Goal: Task Accomplishment & Management: Manage account settings

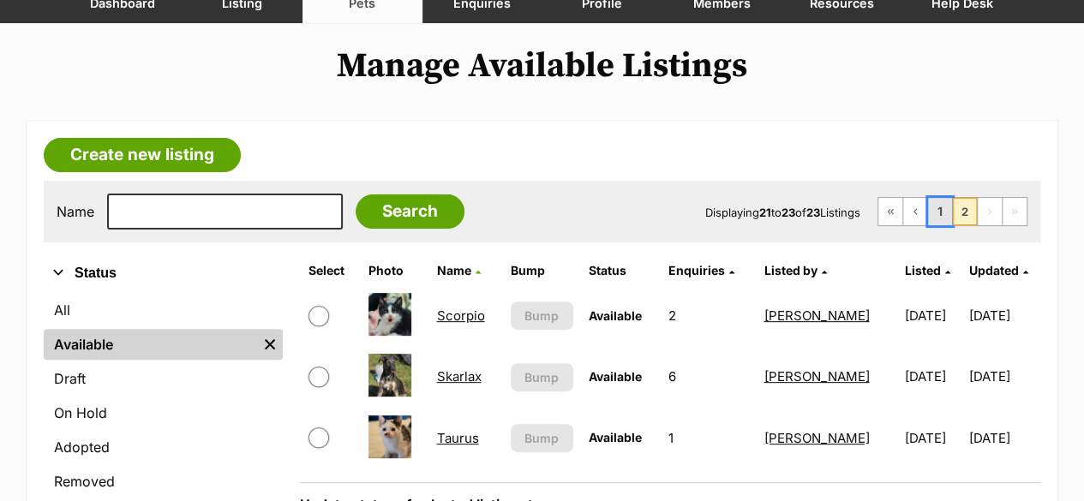
click at [950, 208] on link "1" at bounding box center [940, 211] width 24 height 27
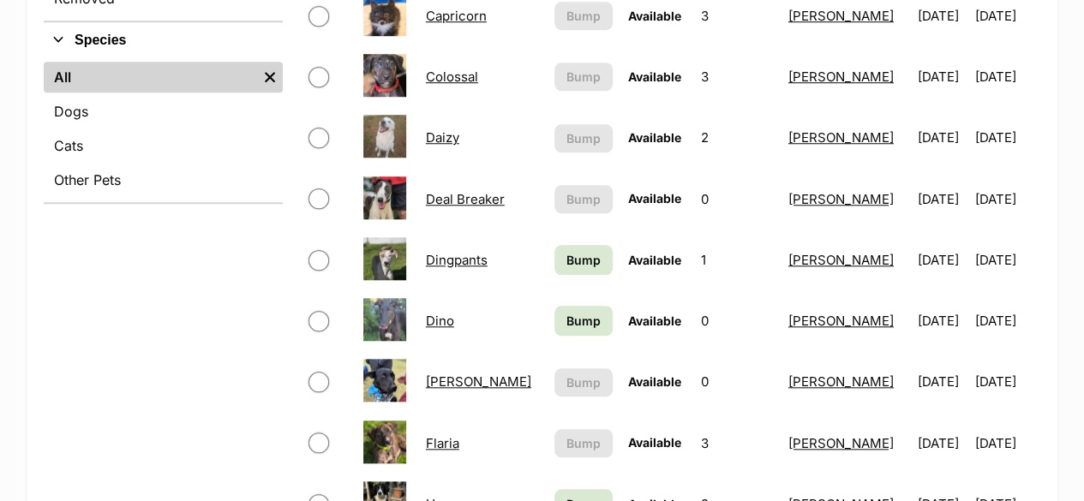
scroll to position [600, 0]
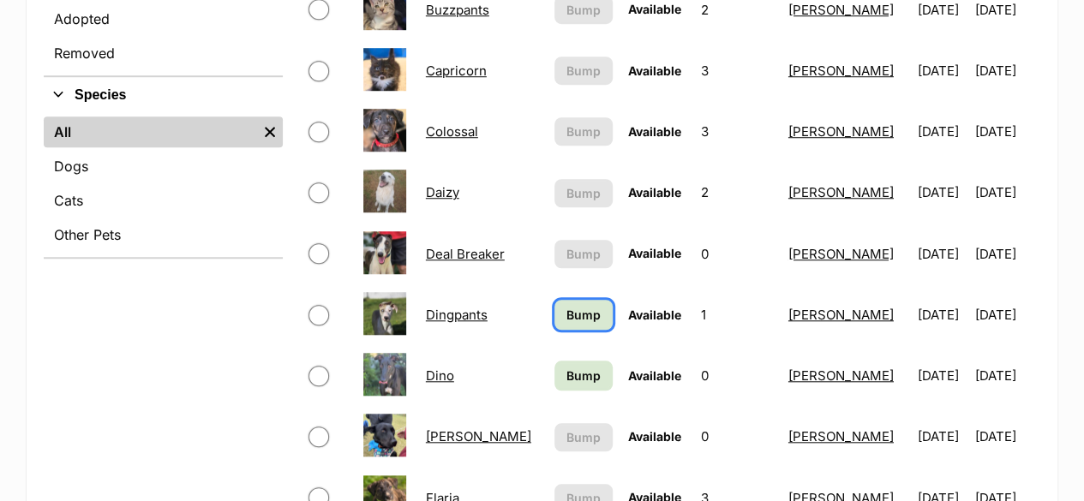
drag, startPoint x: 594, startPoint y: 319, endPoint x: 577, endPoint y: 323, distance: 17.7
click at [594, 319] on link "Bump" at bounding box center [582, 315] width 57 height 30
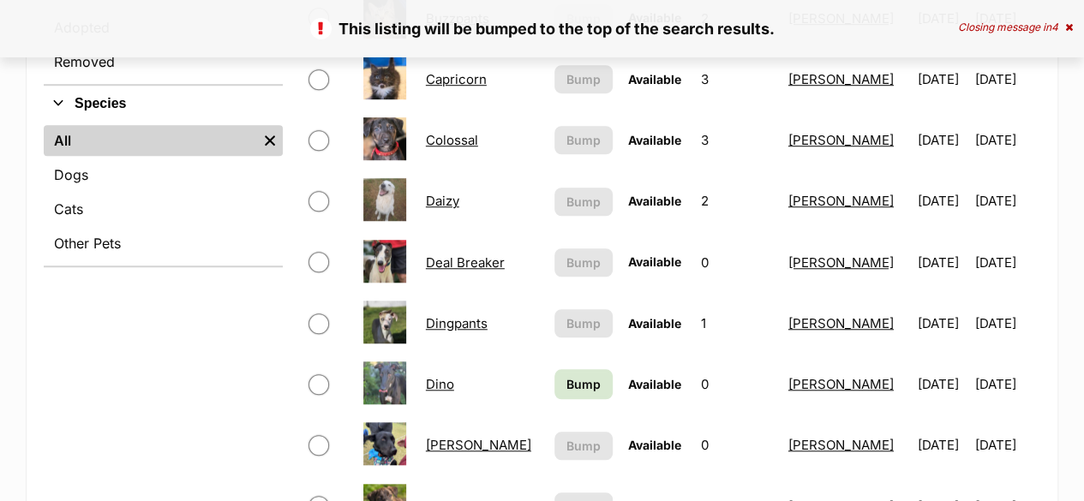
scroll to position [686, 0]
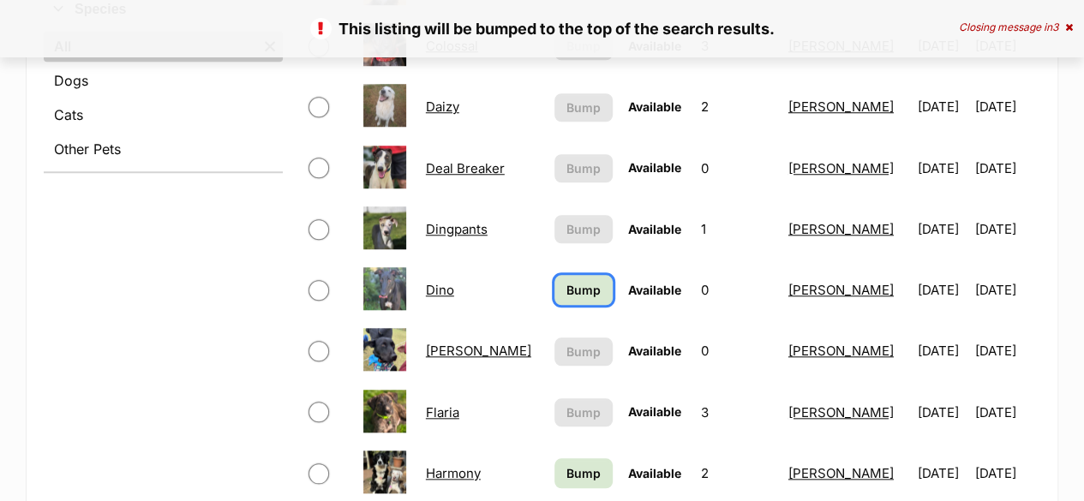
click at [588, 281] on span "Bump" at bounding box center [583, 290] width 34 height 18
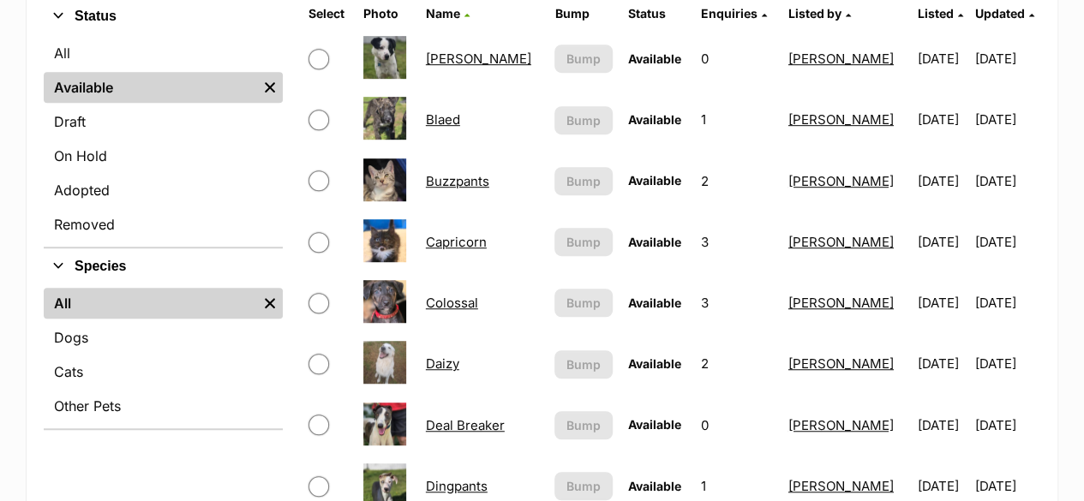
scroll to position [171, 0]
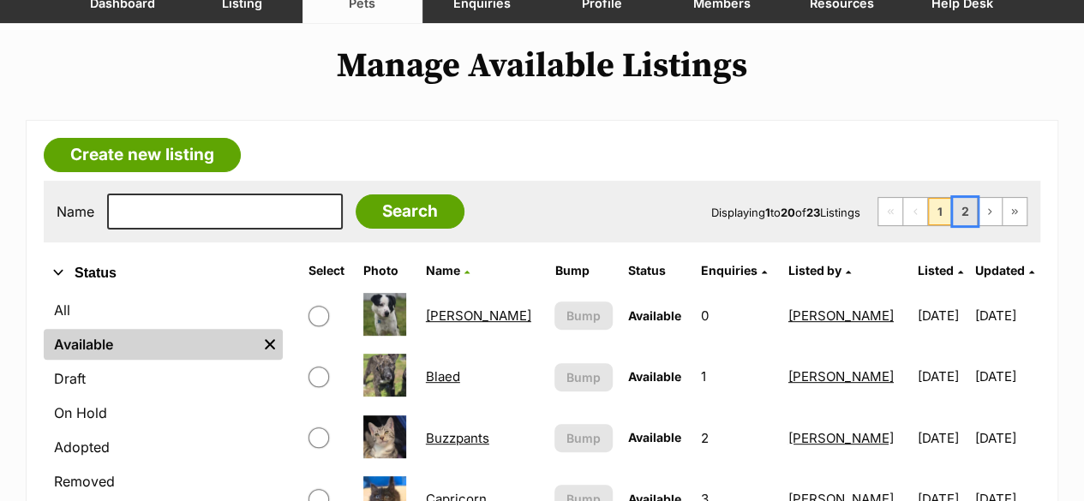
click at [969, 205] on link "2" at bounding box center [965, 211] width 24 height 27
